Goal: Transaction & Acquisition: Purchase product/service

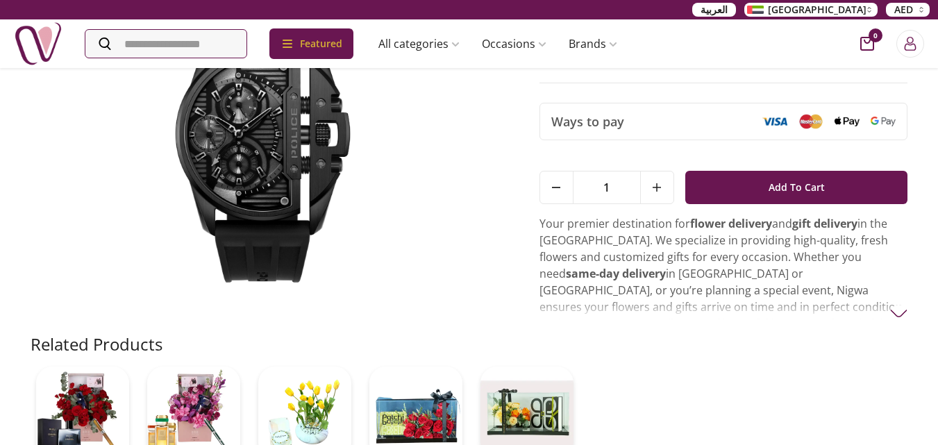
scroll to position [69, 0]
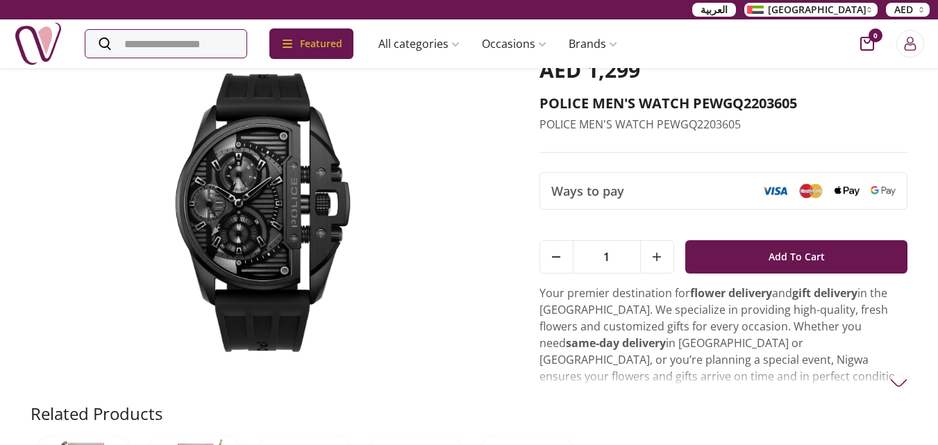
click at [286, 247] on img at bounding box center [266, 213] width 470 height 311
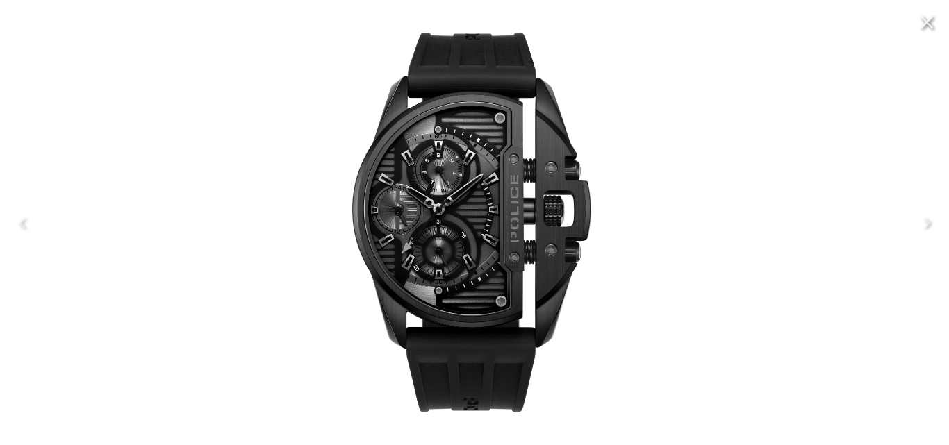
click at [839, 271] on div at bounding box center [474, 222] width 949 height 445
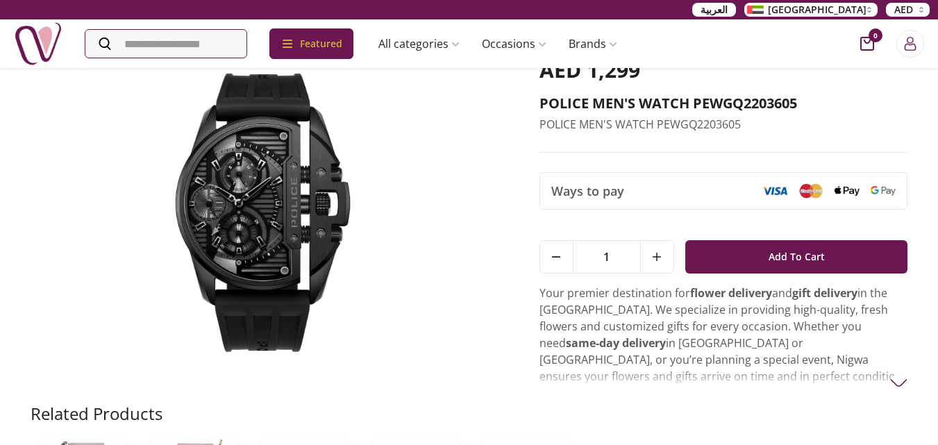
click at [229, 189] on img at bounding box center [266, 213] width 470 height 311
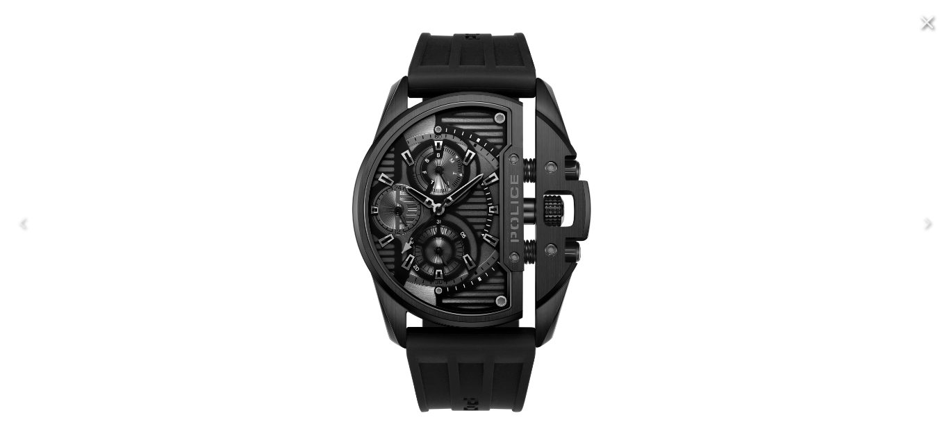
click at [925, 22] on icon "Close" at bounding box center [926, 22] width 13 height 13
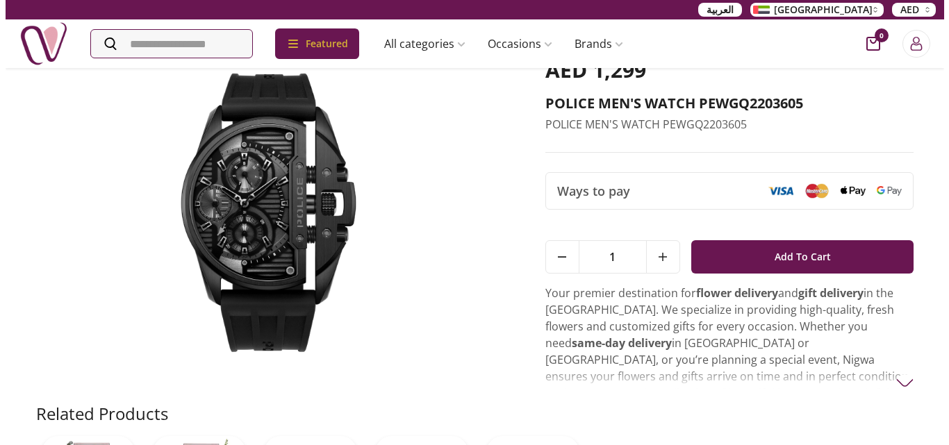
scroll to position [0, 0]
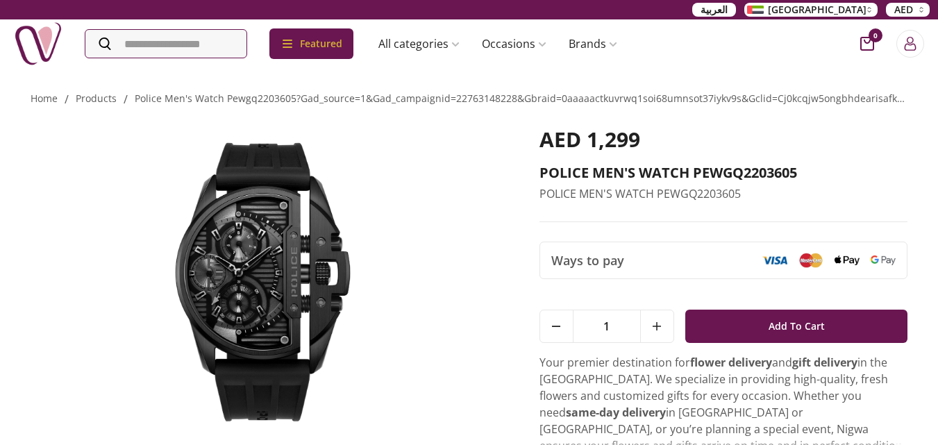
click at [227, 149] on img at bounding box center [266, 282] width 470 height 311
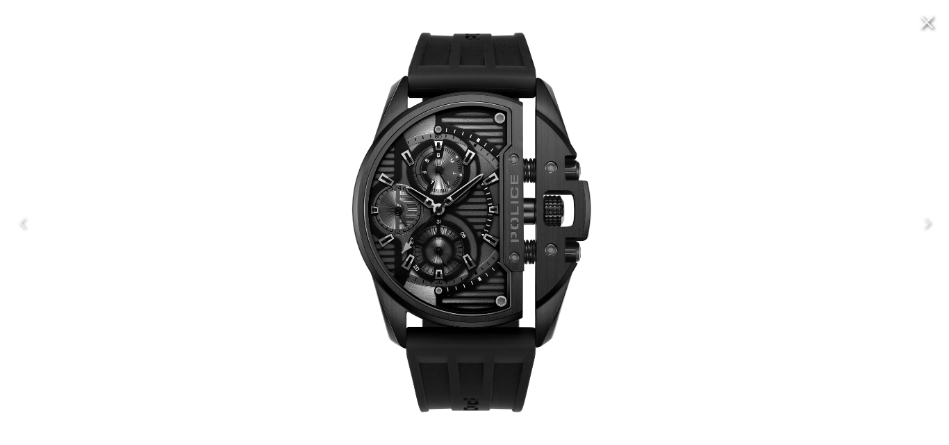
click at [445, 159] on img at bounding box center [474, 222] width 423 height 423
click at [468, 204] on img at bounding box center [474, 222] width 423 height 423
click at [469, 196] on img at bounding box center [474, 222] width 423 height 423
